Goal: Navigation & Orientation: Find specific page/section

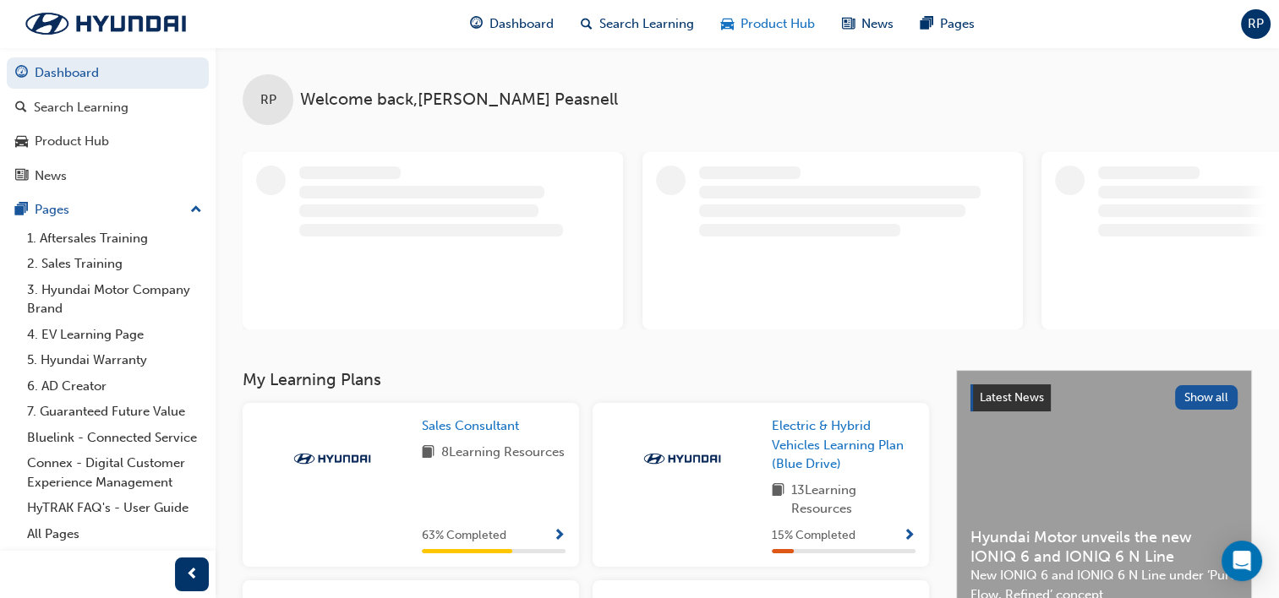
click at [775, 33] on span "Product Hub" at bounding box center [777, 23] width 74 height 19
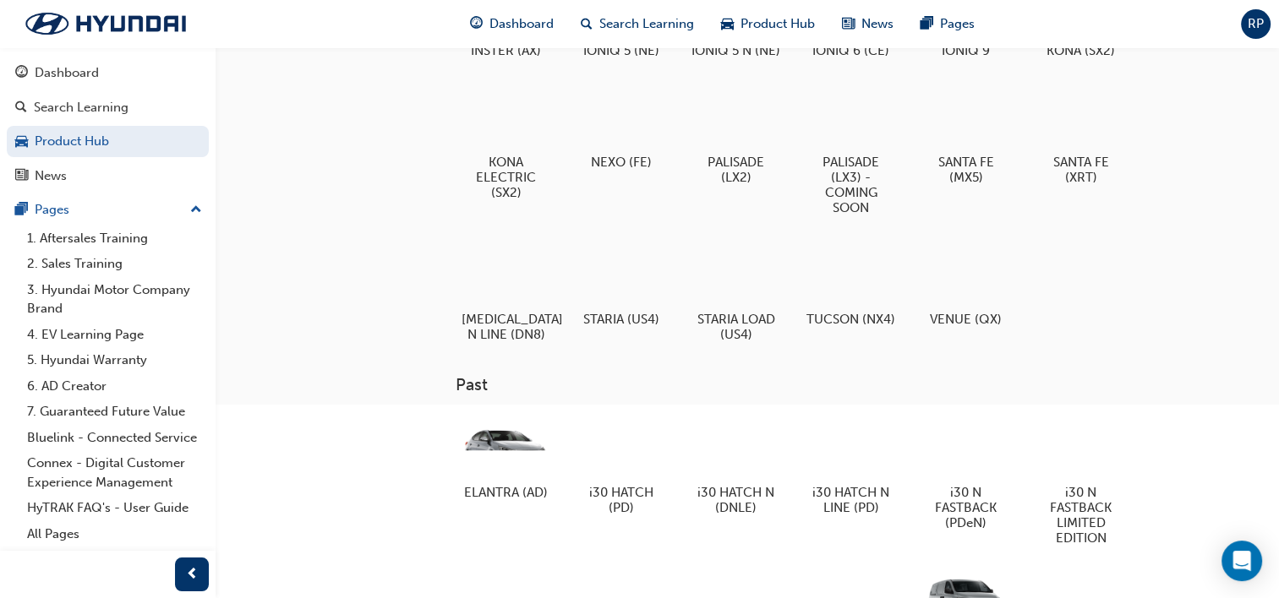
scroll to position [254, 0]
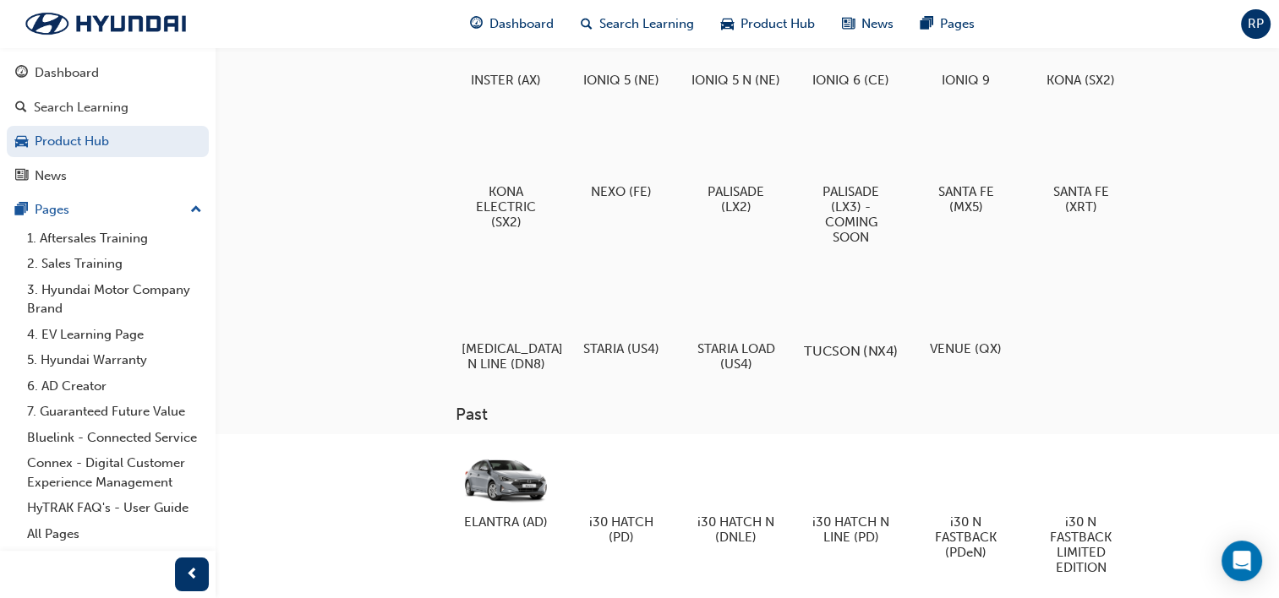
click at [844, 335] on div at bounding box center [851, 303] width 94 height 68
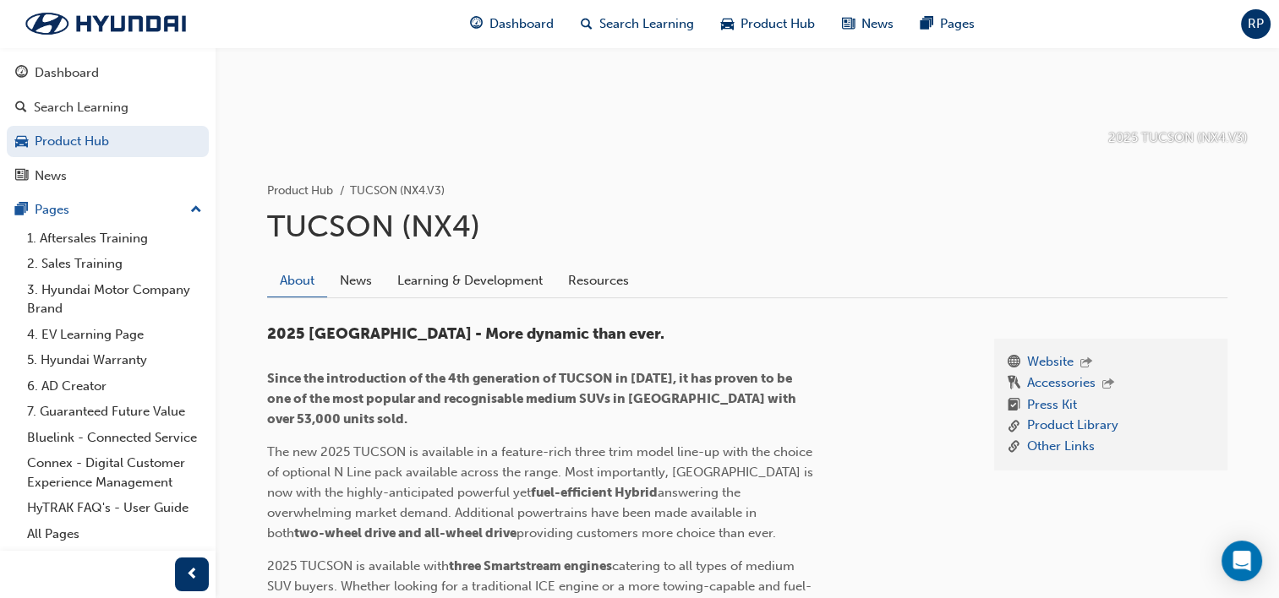
scroll to position [338, 0]
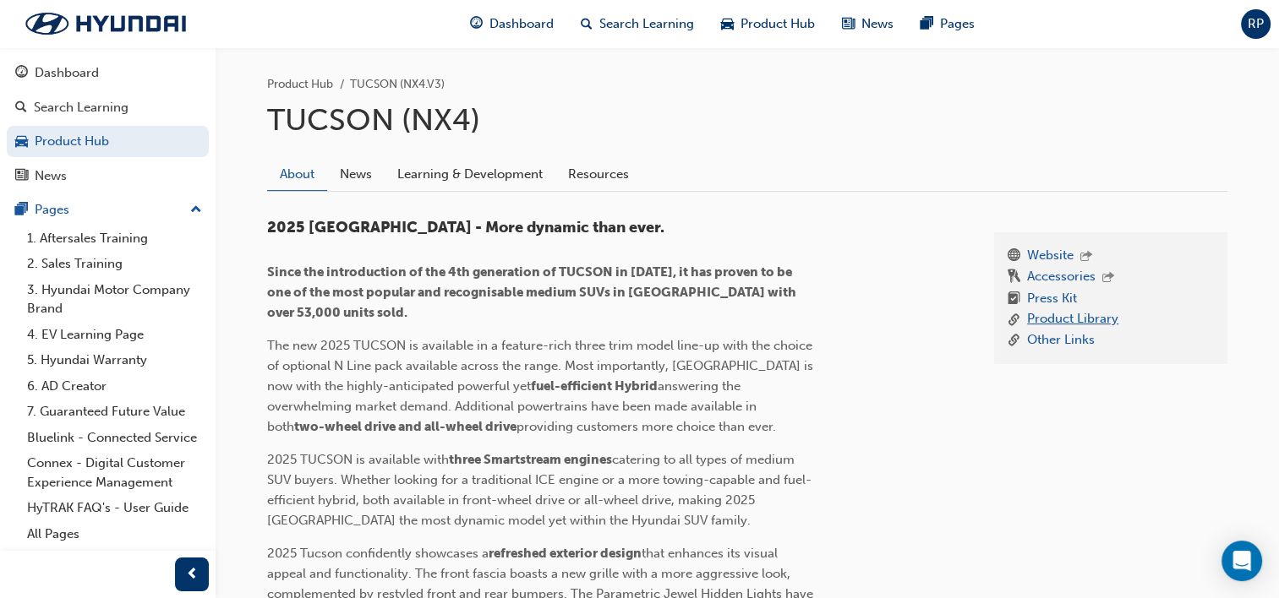
click at [1057, 314] on link "Product Library" at bounding box center [1072, 319] width 91 height 21
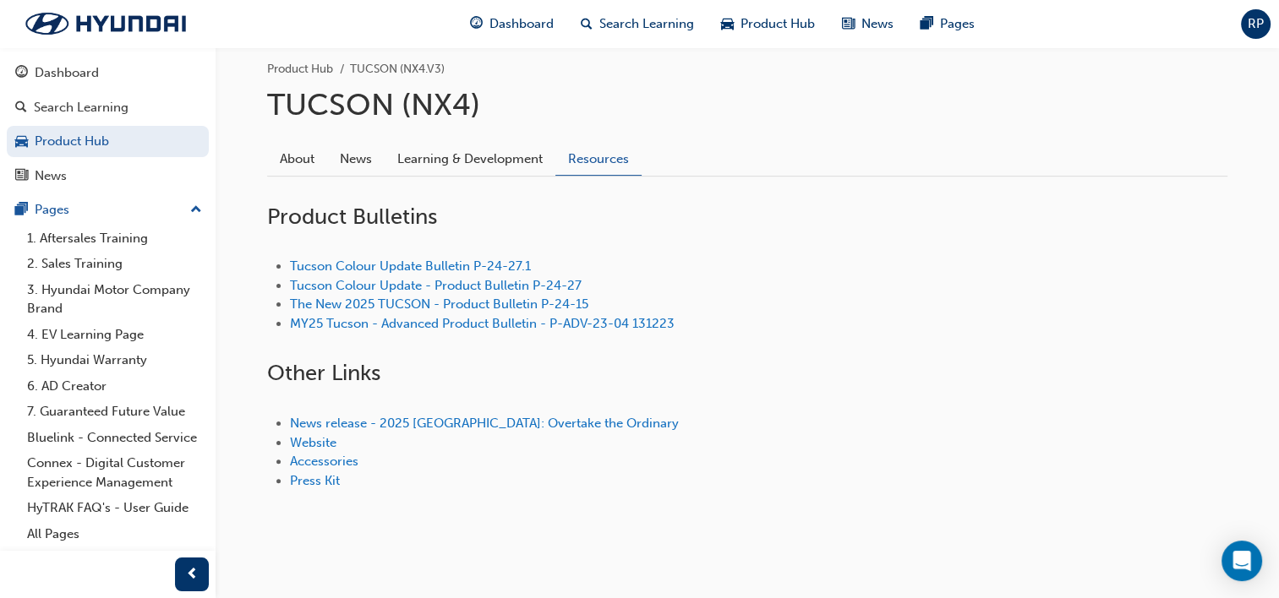
scroll to position [368, 0]
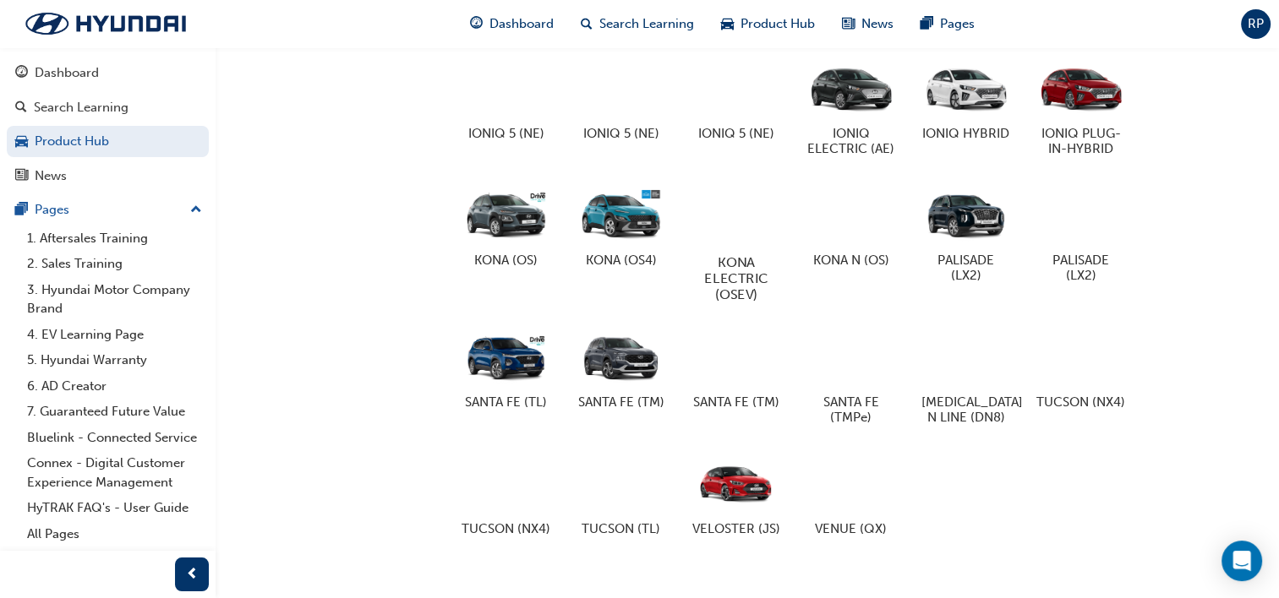
scroll to position [983, 0]
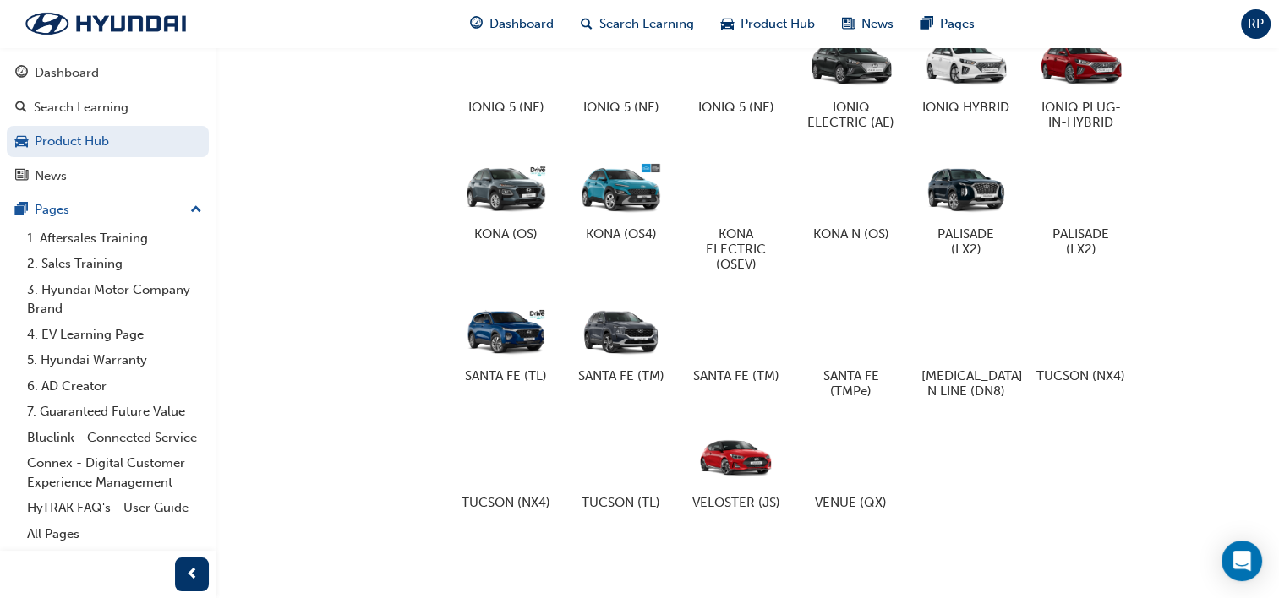
click at [1107, 298] on div at bounding box center [1080, 329] width 89 height 63
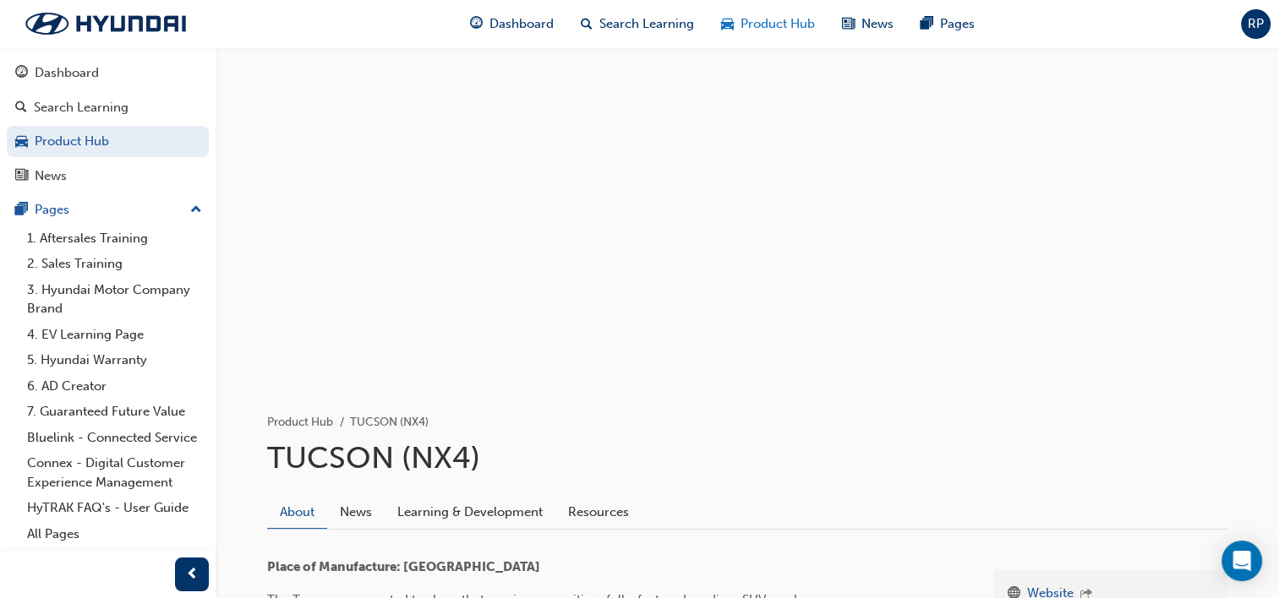
click at [798, 20] on span "Product Hub" at bounding box center [777, 23] width 74 height 19
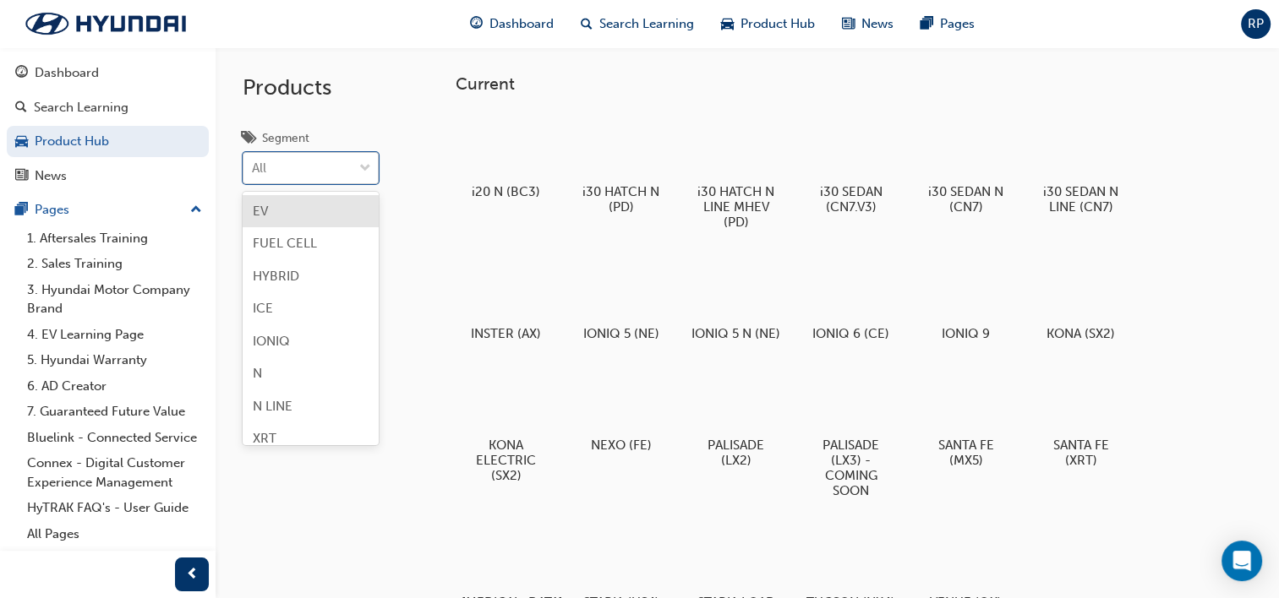
click at [352, 169] on div "All" at bounding box center [297, 169] width 109 height 30
click at [254, 169] on input "Segment option EV focused, 1 of 8. 8 results available. Use Up and Down to choo…" at bounding box center [253, 168] width 2 height 14
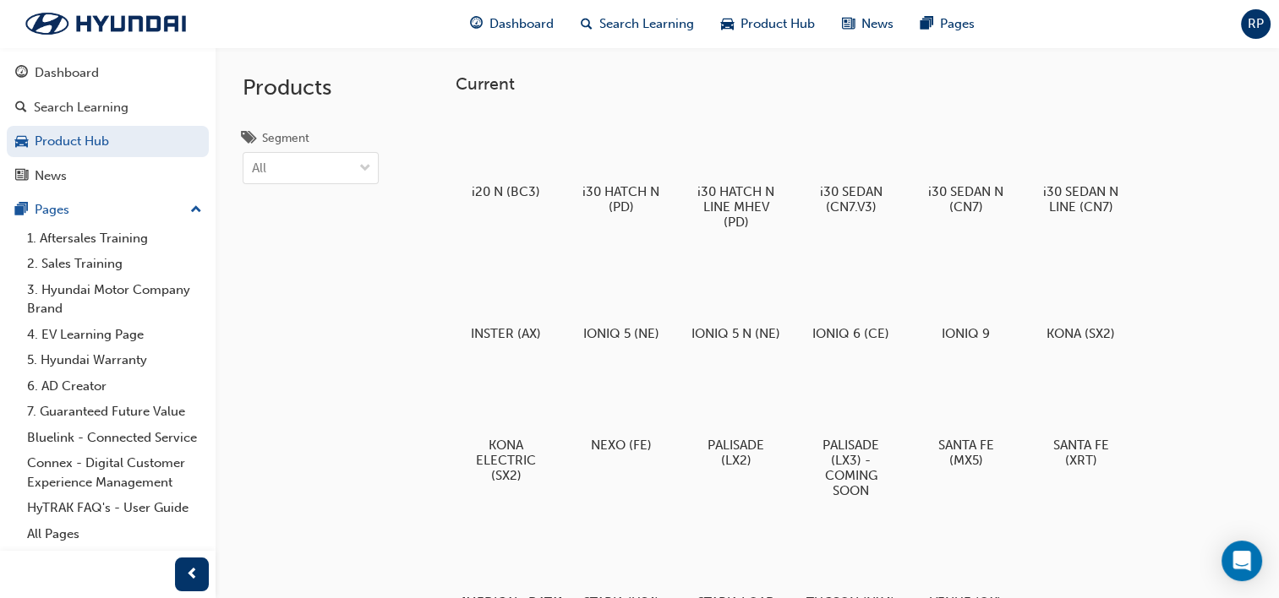
click at [412, 95] on div "Products Segment All" at bounding box center [322, 346] width 213 height 598
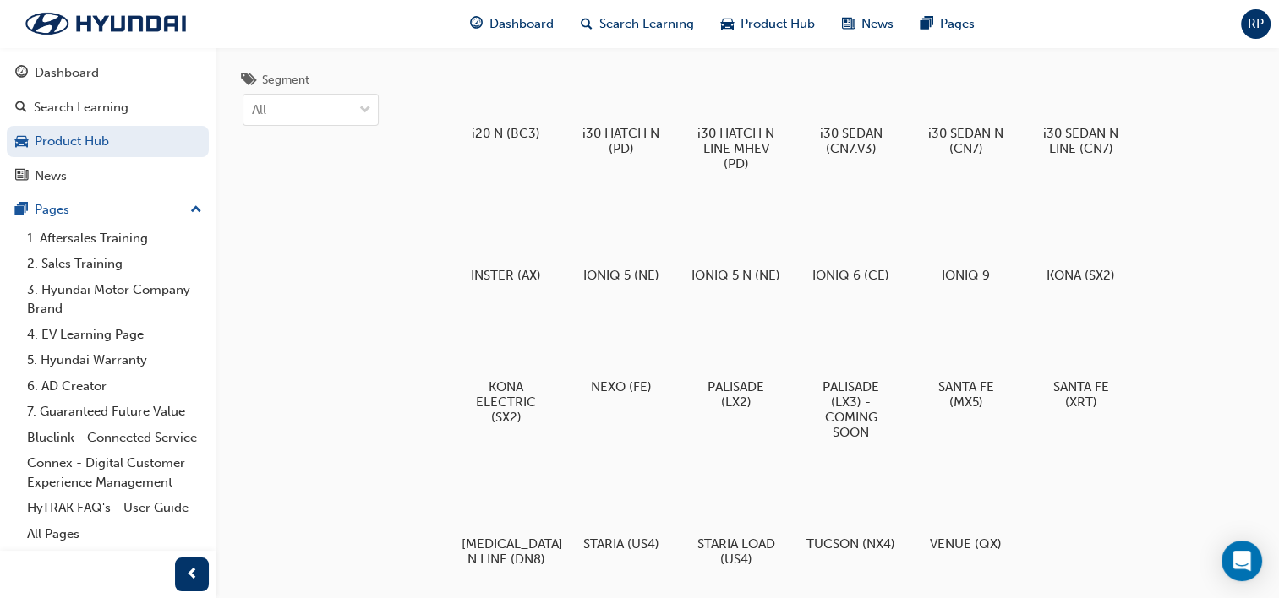
scroll to position [0, 0]
